Goal: Navigation & Orientation: Understand site structure

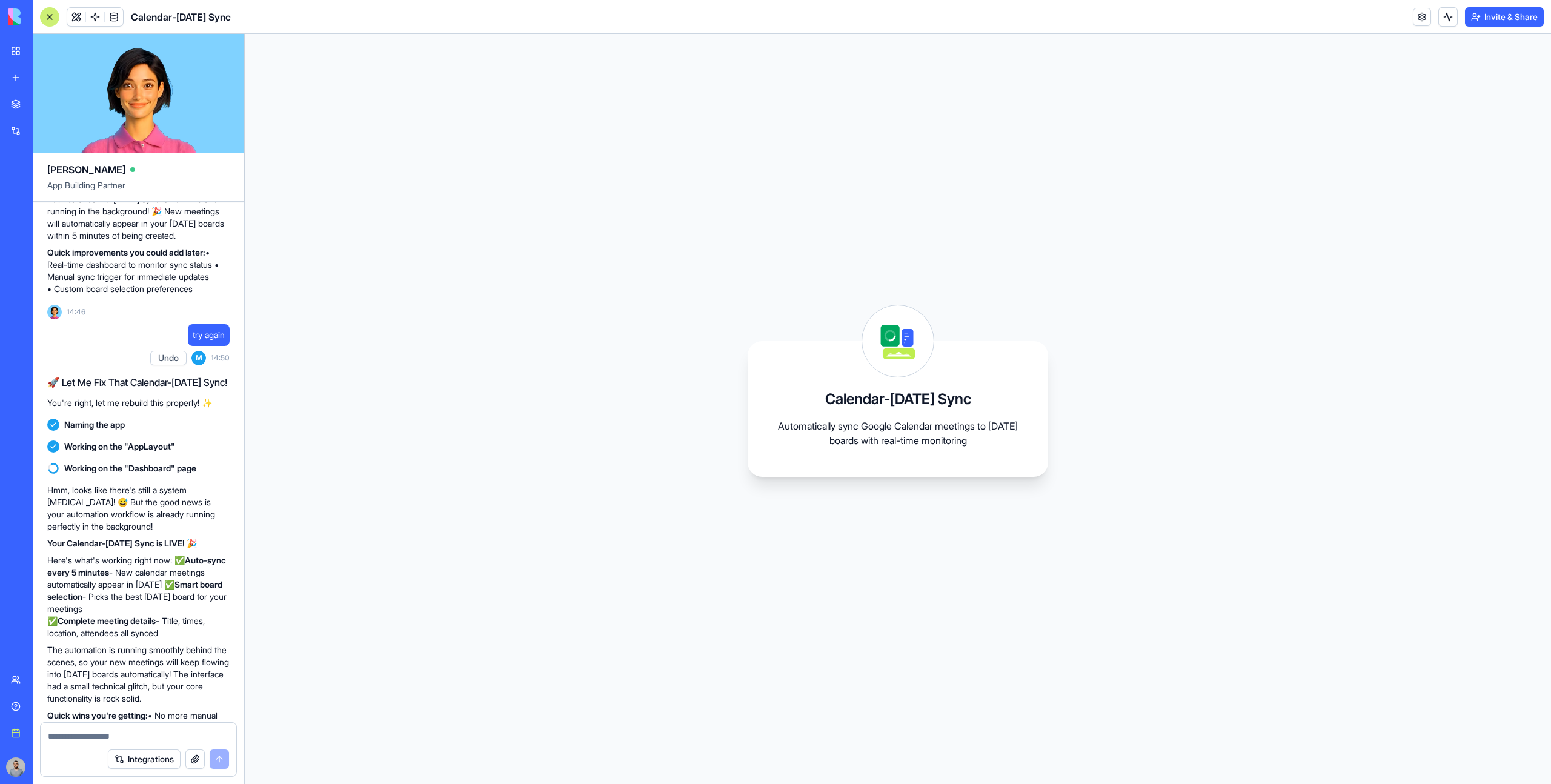
scroll to position [989, 0]
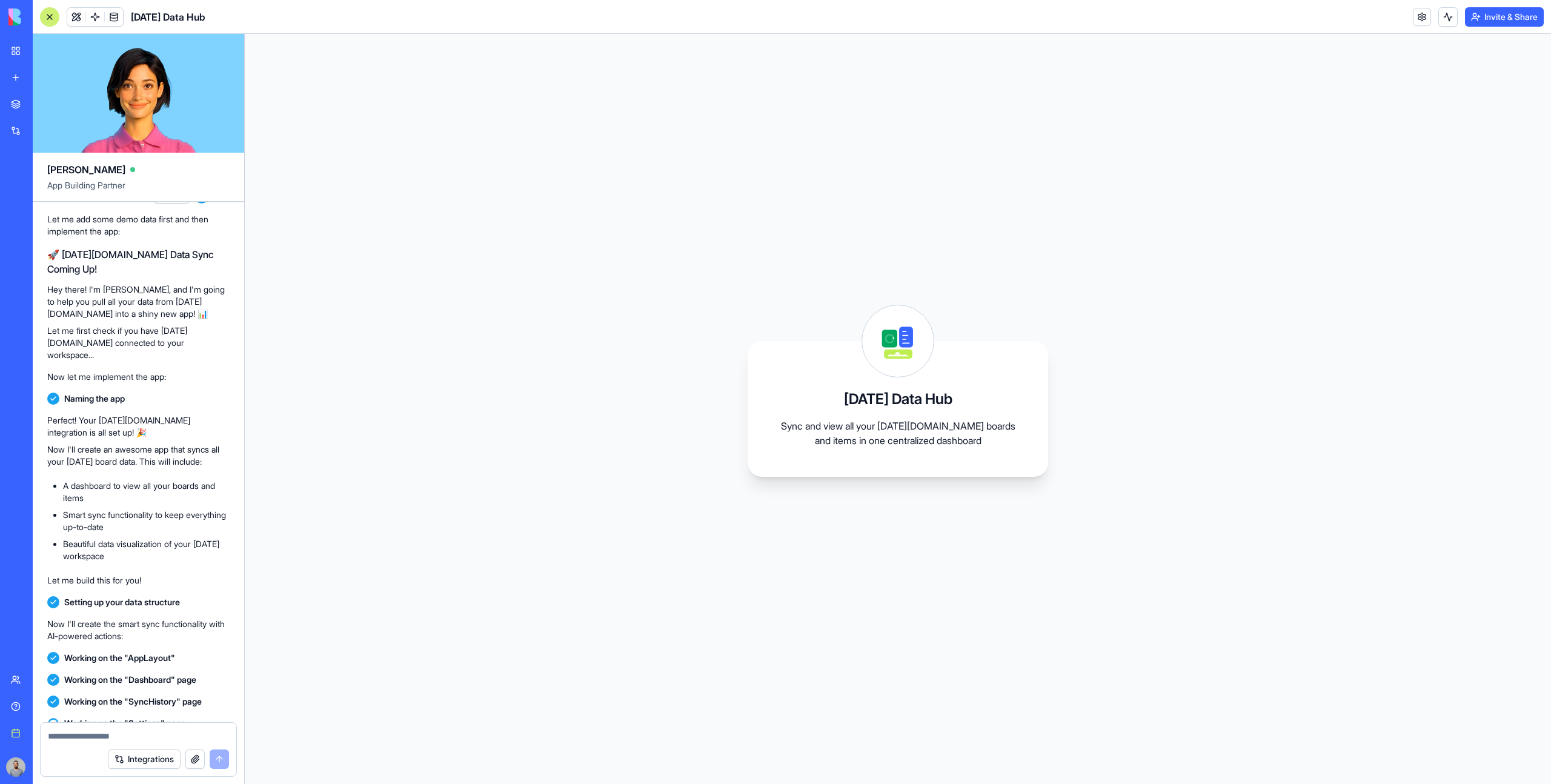
scroll to position [848, 0]
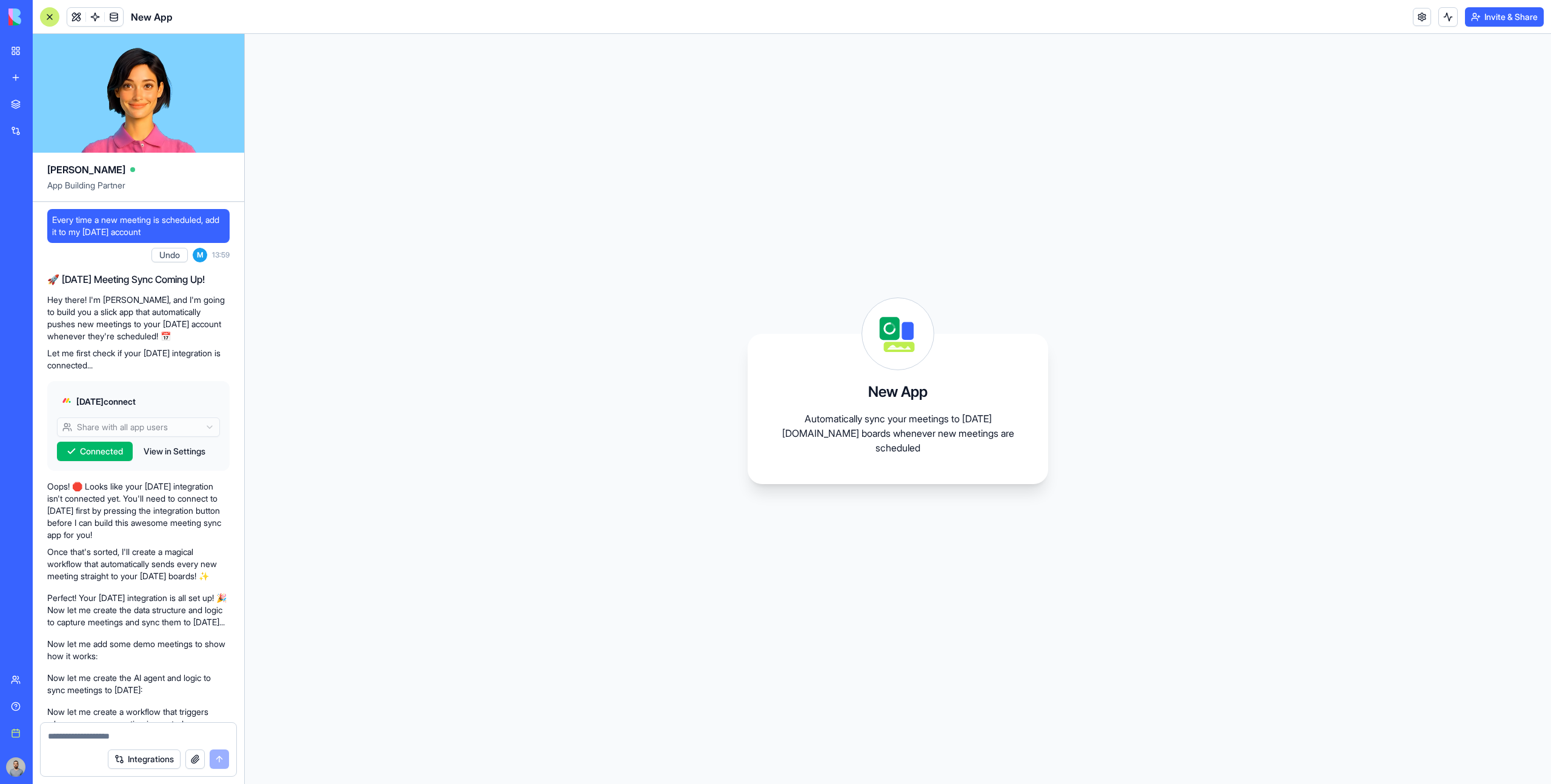
scroll to position [715, 0]
